Goal: Information Seeking & Learning: Learn about a topic

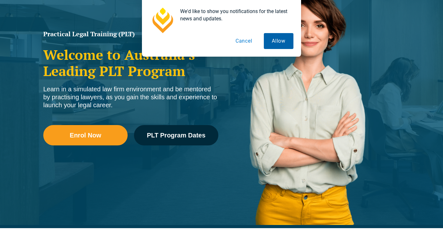
click at [280, 41] on button "Allow" at bounding box center [279, 41] width 30 height 16
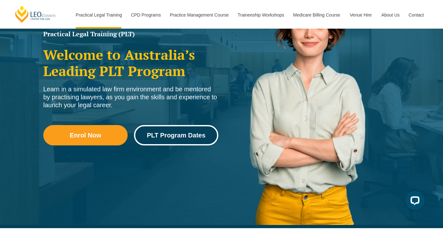
click at [179, 139] on link "PLT Program Dates" at bounding box center [176, 135] width 84 height 20
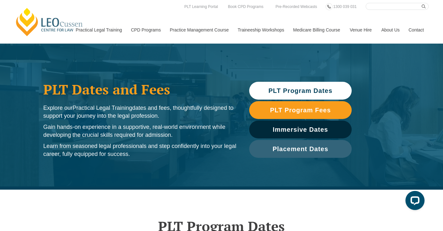
click at [328, 86] on link "PLT Program Dates" at bounding box center [300, 91] width 102 height 18
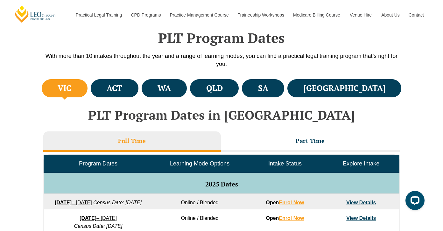
scroll to position [190, 0]
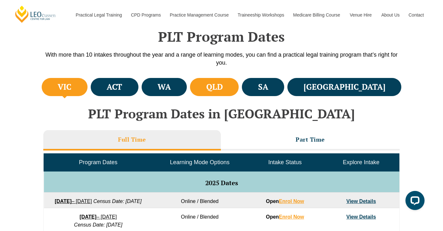
click at [239, 80] on li "QLD" at bounding box center [214, 87] width 49 height 18
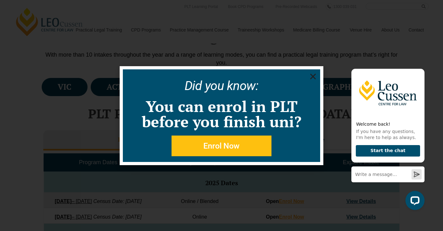
click at [311, 73] on icon "Close" at bounding box center [313, 77] width 8 height 8
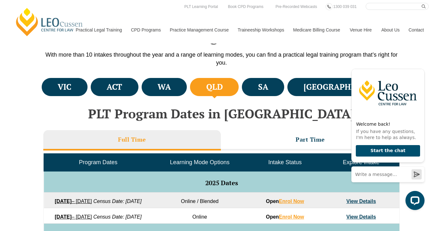
click at [417, 35] on link "Contact" at bounding box center [416, 29] width 25 height 27
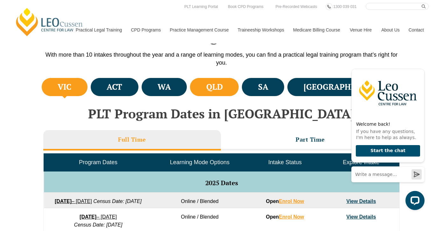
click at [223, 89] on h4 "QLD" at bounding box center [214, 87] width 17 height 10
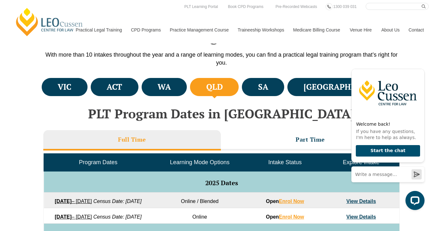
click at [223, 89] on h4 "QLD" at bounding box center [214, 87] width 17 height 10
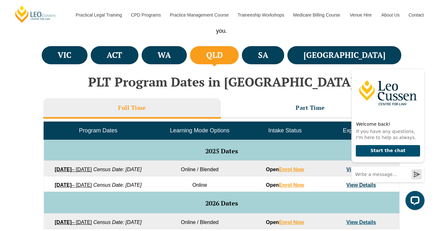
scroll to position [285, 0]
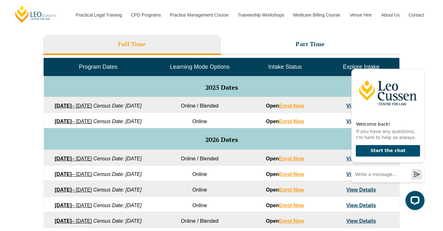
click at [92, 124] on link "8 December 2025 – 8 May 2026" at bounding box center [73, 121] width 37 height 5
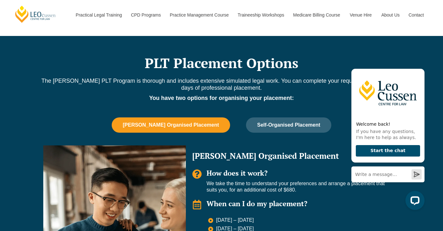
scroll to position [445, 0]
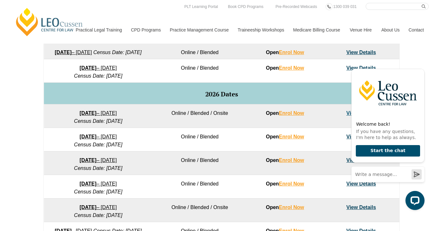
scroll to position [317, 0]
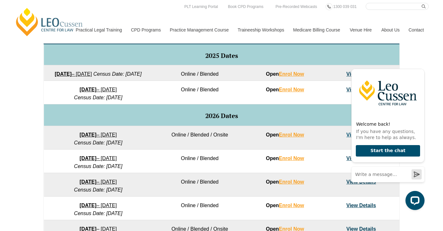
click at [93, 137] on strong "[DATE]" at bounding box center [88, 134] width 17 height 5
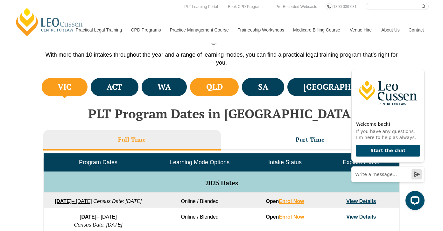
drag, startPoint x: 255, startPoint y: 83, endPoint x: 239, endPoint y: 86, distance: 16.8
click at [223, 82] on h4 "QLD" at bounding box center [214, 87] width 17 height 10
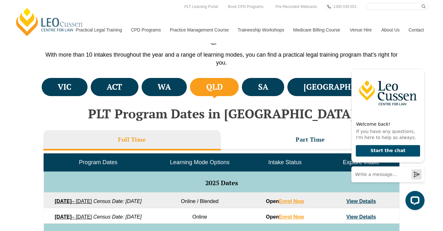
click at [239, 86] on li "QLD" at bounding box center [214, 87] width 49 height 18
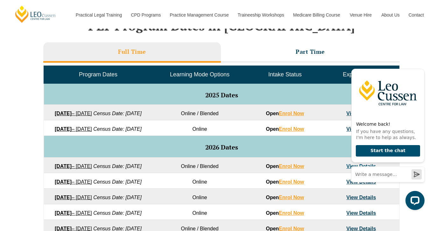
scroll to position [285, 0]
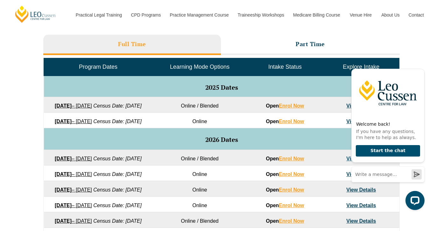
click at [92, 161] on link "27 January 2026 – 12 June 2026" at bounding box center [73, 158] width 37 height 5
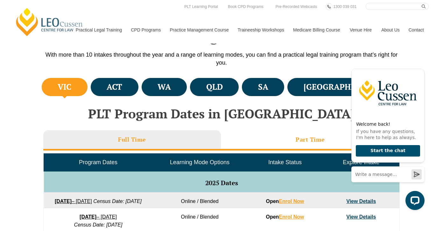
click at [294, 136] on li "Part Time" at bounding box center [310, 140] width 179 height 20
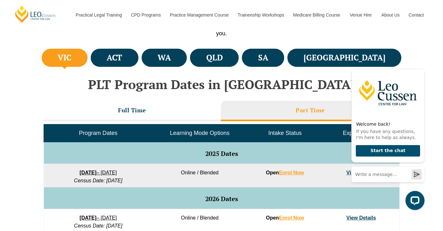
scroll to position [253, 0]
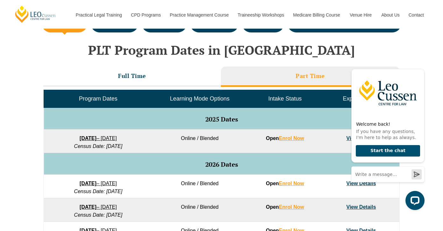
click at [83, 141] on strong "[DATE]" at bounding box center [88, 137] width 17 height 5
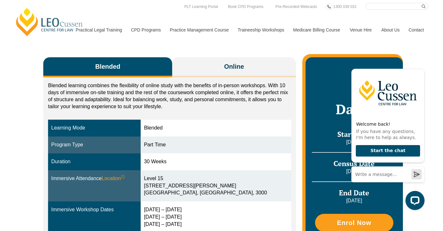
scroll to position [32, 0]
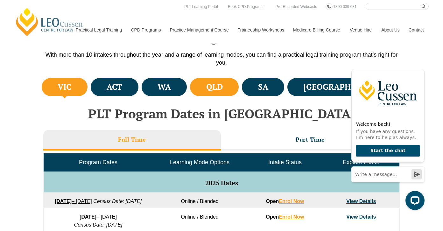
click at [223, 88] on h4 "QLD" at bounding box center [214, 87] width 17 height 10
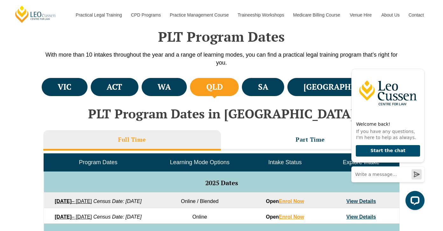
scroll to position [253, 0]
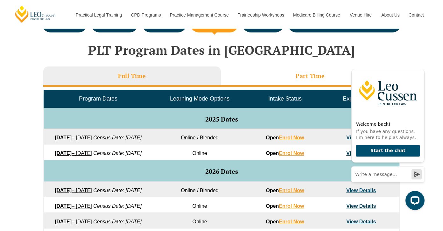
click at [287, 82] on li "Part Time" at bounding box center [310, 76] width 179 height 20
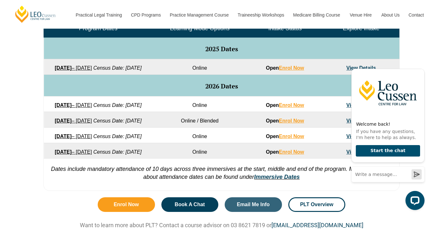
scroll to position [349, 0]
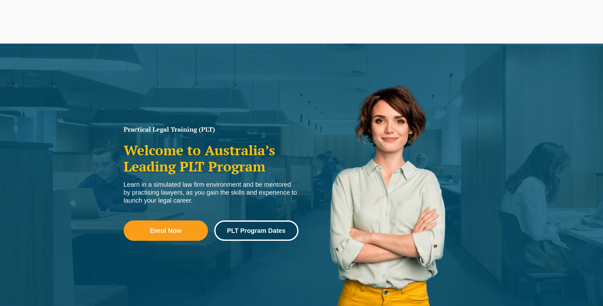
click at [241, 232] on span "PLT Program Dates" at bounding box center [256, 230] width 59 height 6
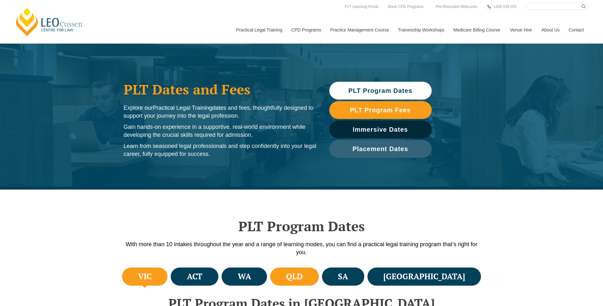
click at [303, 271] on h4 "QLD" at bounding box center [294, 276] width 17 height 10
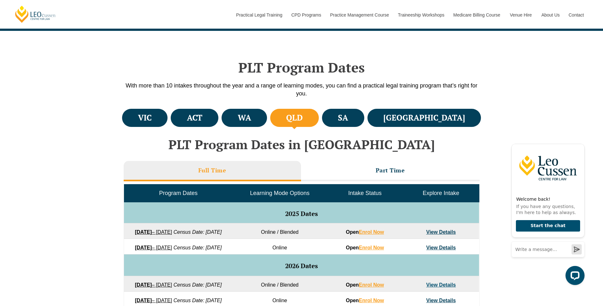
scroll to position [159, 0]
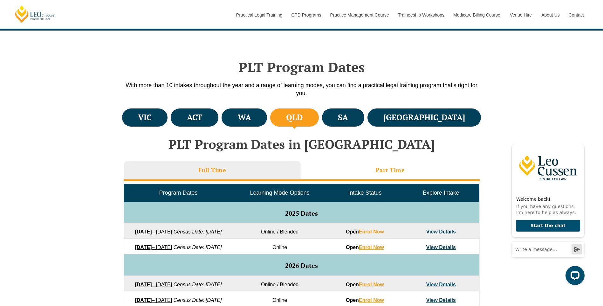
click at [377, 164] on li "Part Time" at bounding box center [390, 171] width 179 height 20
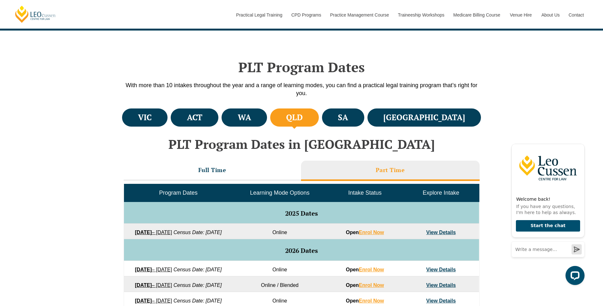
scroll to position [223, 0]
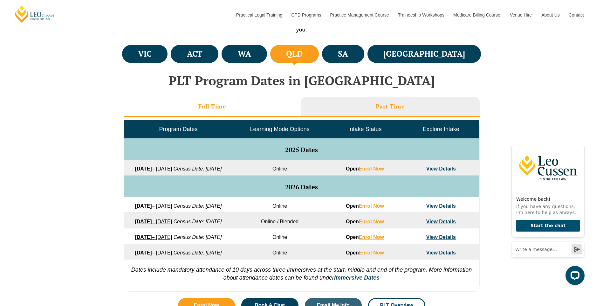
click at [213, 106] on h3 "Full Time" at bounding box center [212, 106] width 28 height 7
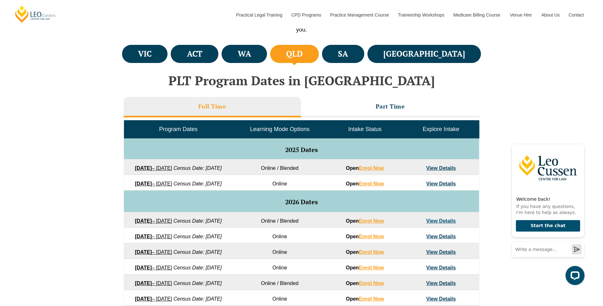
click at [438, 186] on link "View Details" at bounding box center [441, 183] width 30 height 5
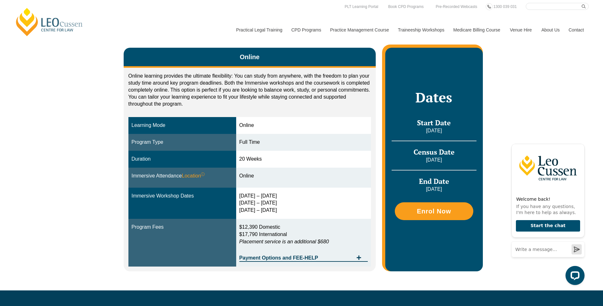
click at [526, 117] on div "Online Online learning provides the ultimate flexibility: You can study from an…" at bounding box center [301, 156] width 603 height 268
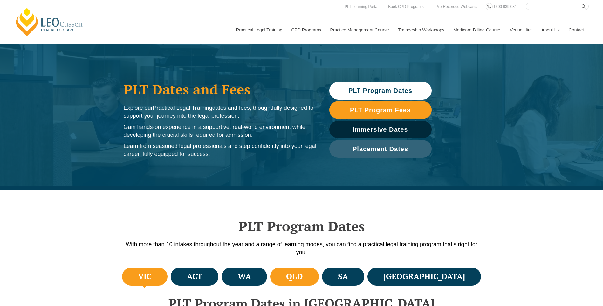
click at [319, 274] on li "QLD" at bounding box center [294, 276] width 49 height 18
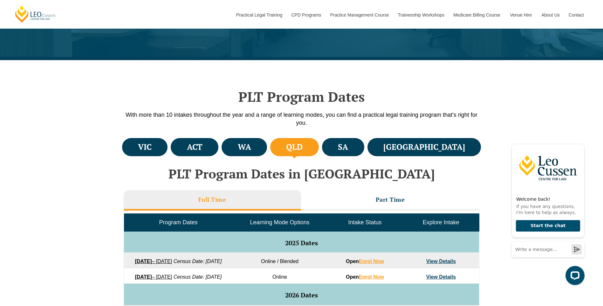
scroll to position [191, 0]
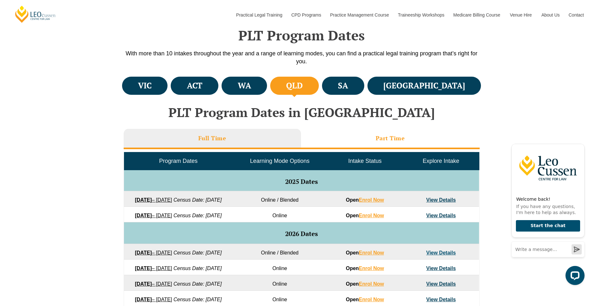
click at [367, 142] on li "Part Time" at bounding box center [390, 139] width 179 height 20
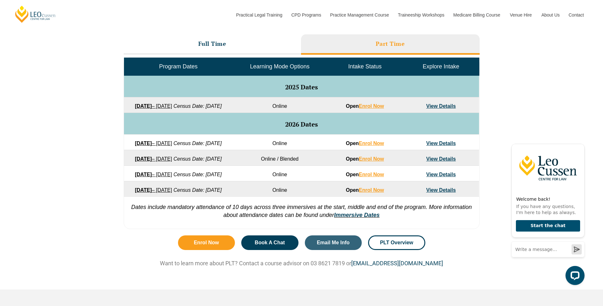
scroll to position [286, 0]
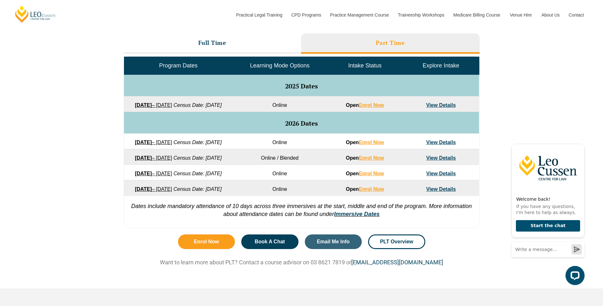
click at [441, 161] on link "View Details" at bounding box center [441, 157] width 30 height 5
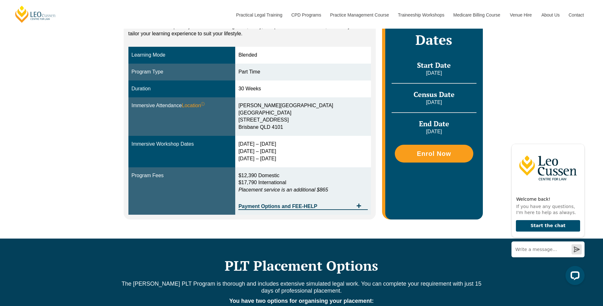
scroll to position [159, 0]
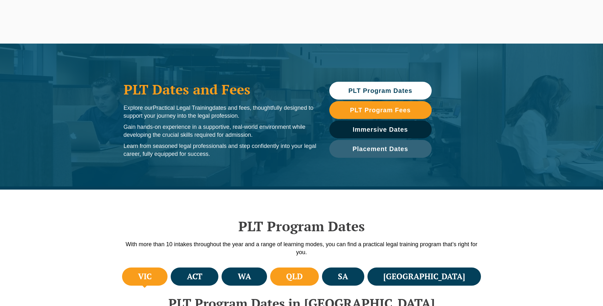
click at [319, 284] on li "QLD" at bounding box center [294, 276] width 49 height 18
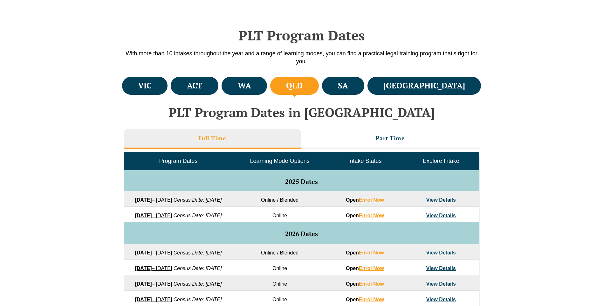
click at [433, 218] on link "View Details" at bounding box center [441, 215] width 30 height 5
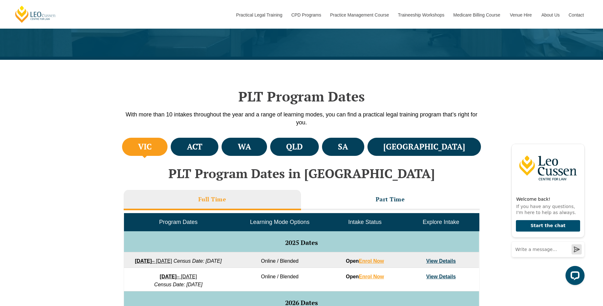
scroll to position [127, 0]
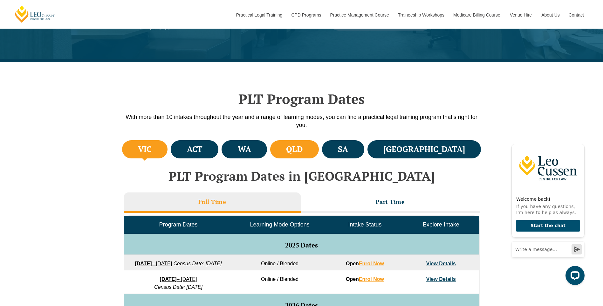
click at [319, 145] on li "QLD" at bounding box center [294, 149] width 49 height 18
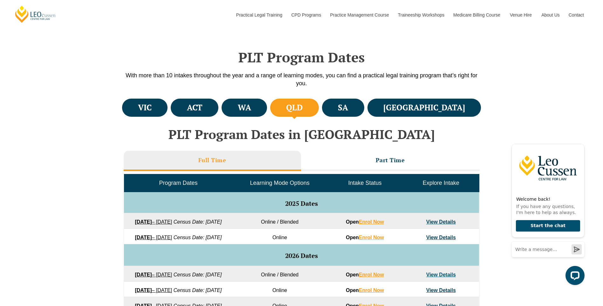
scroll to position [254, 0]
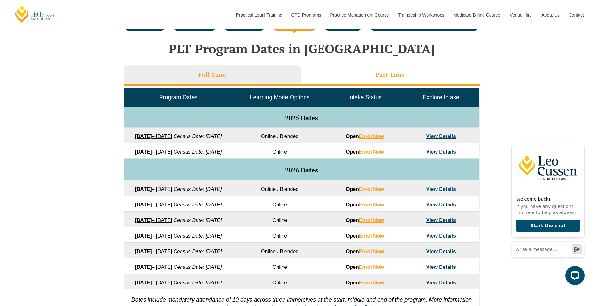
click at [367, 71] on li "Part Time" at bounding box center [390, 75] width 179 height 20
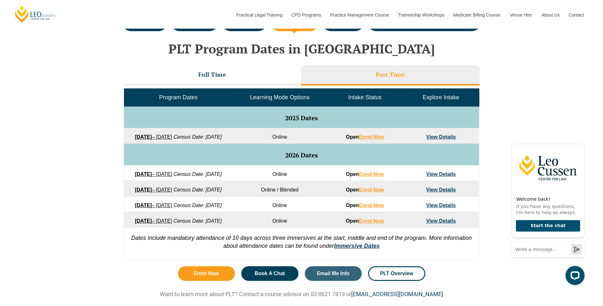
click at [444, 192] on link "View Details" at bounding box center [441, 189] width 30 height 5
